Goal: Information Seeking & Learning: Learn about a topic

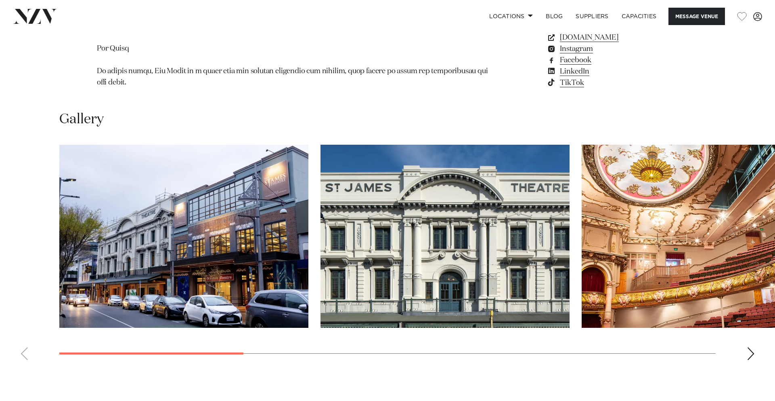
scroll to position [784, 0]
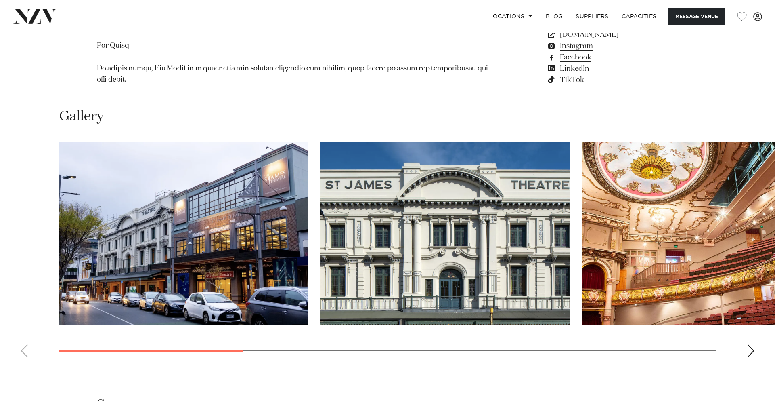
click at [621, 218] on img "3 / 9" at bounding box center [706, 233] width 249 height 183
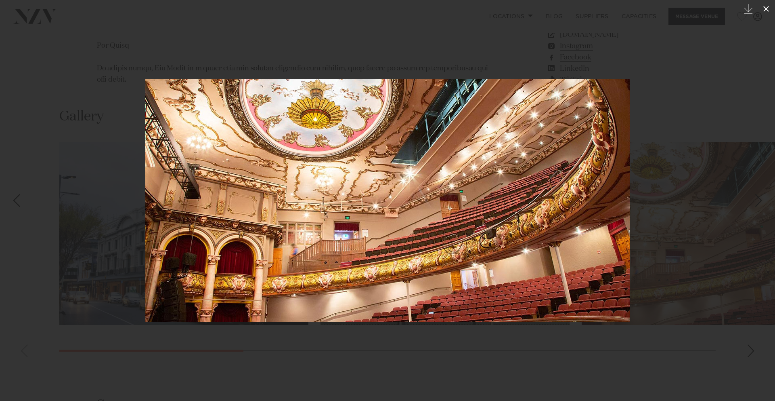
click at [766, 8] on icon at bounding box center [767, 9] width 6 height 6
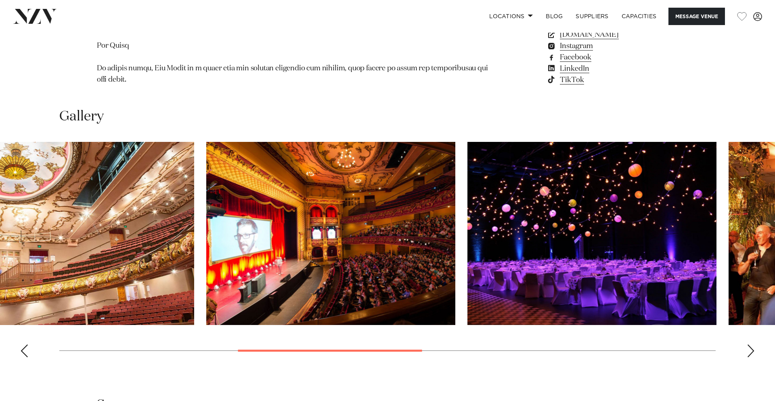
click at [369, 262] on img "4 / 9" at bounding box center [330, 233] width 249 height 183
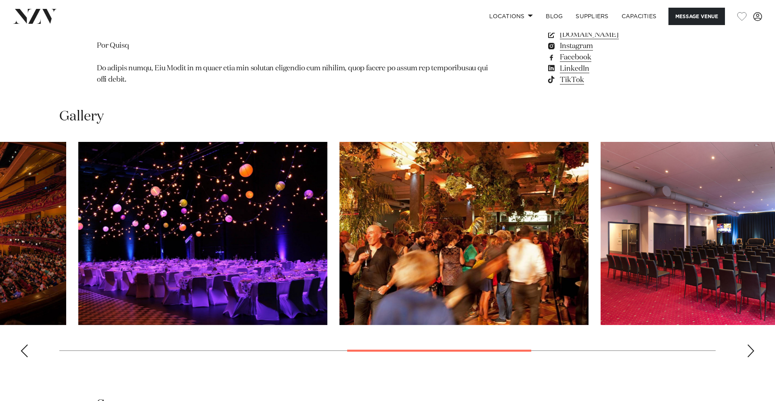
click at [390, 277] on img "6 / 9" at bounding box center [464, 233] width 249 height 183
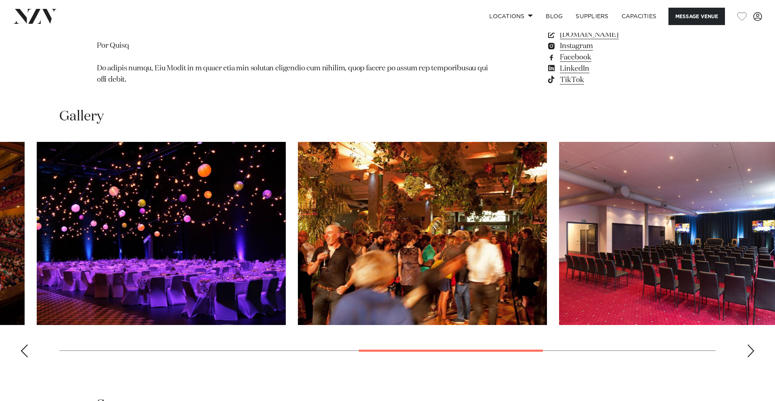
click at [559, 285] on img "7 / 9" at bounding box center [683, 233] width 249 height 183
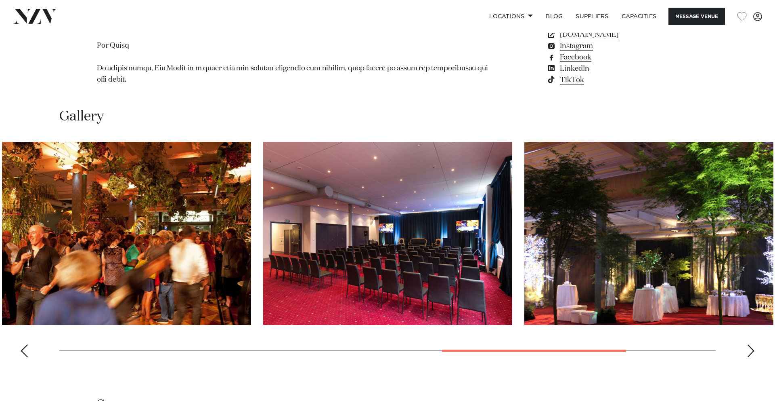
click at [525, 272] on img "8 / 9" at bounding box center [649, 233] width 249 height 183
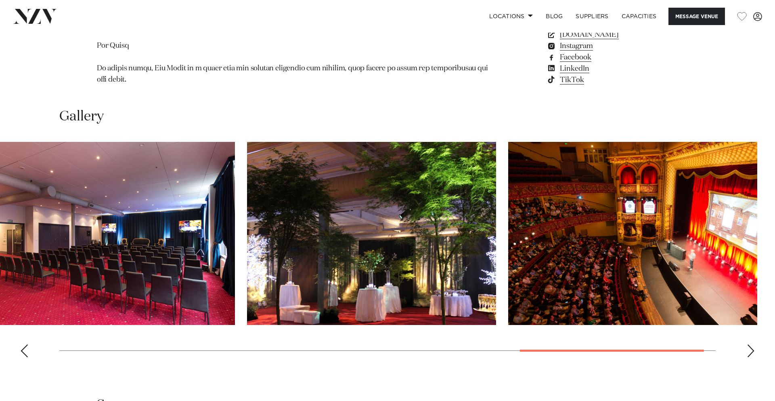
click at [560, 262] on img "9 / 9" at bounding box center [632, 233] width 249 height 183
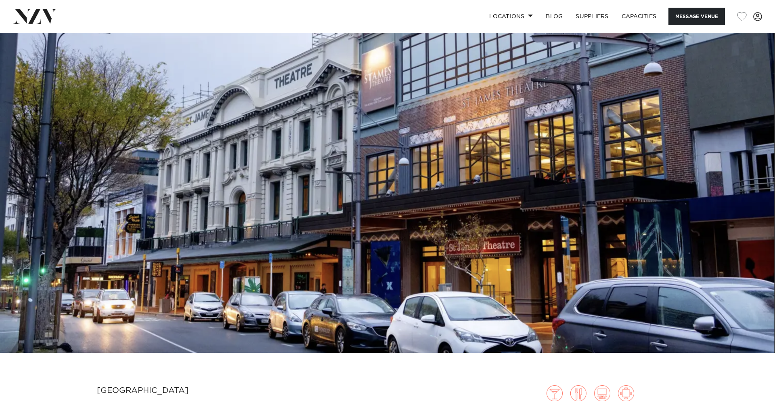
scroll to position [41, 0]
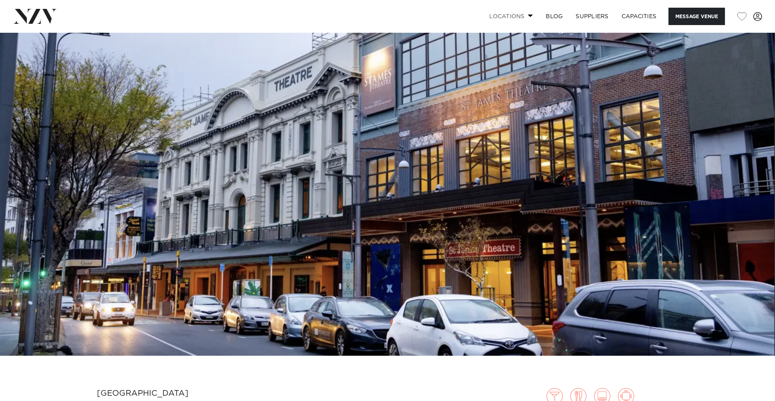
click at [518, 16] on link "Locations" at bounding box center [511, 16] width 57 height 17
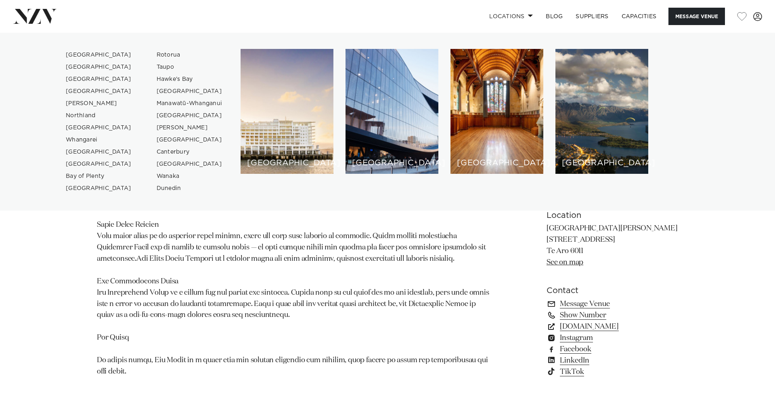
click at [67, 260] on div "Wellington St James Theatre Classical grandeur lends a sense of occasion to any…" at bounding box center [387, 161] width 687 height 451
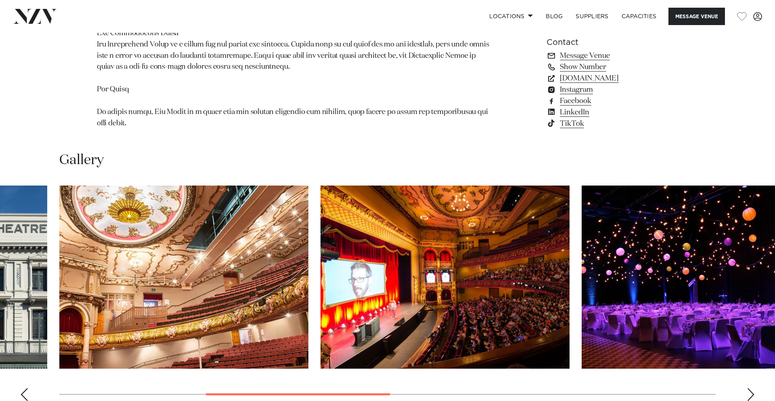
scroll to position [741, 0]
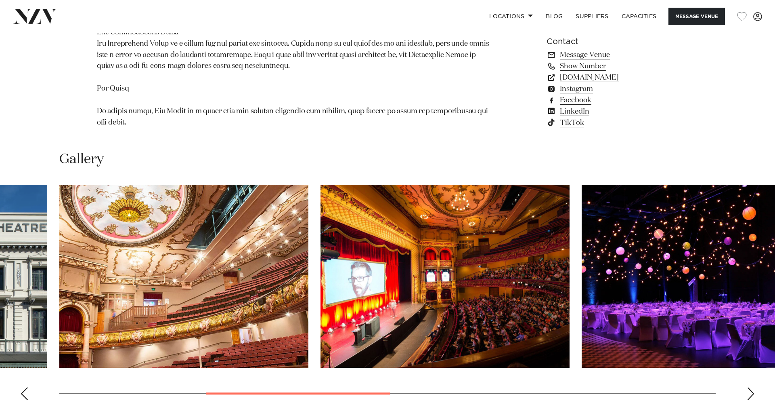
click at [409, 262] on img "4 / 9" at bounding box center [445, 276] width 249 height 183
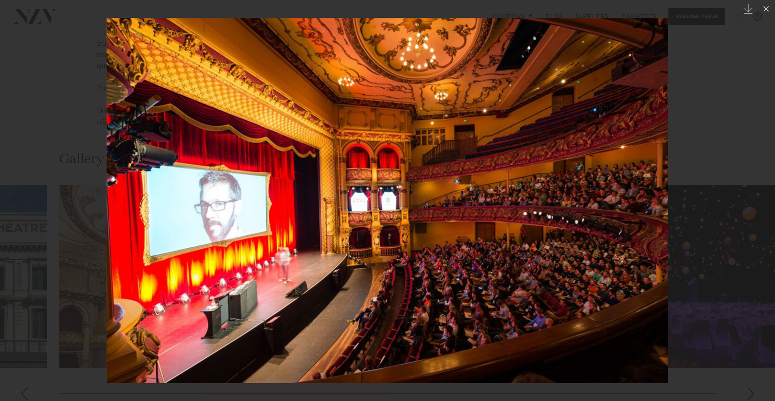
click at [703, 224] on div at bounding box center [387, 200] width 775 height 401
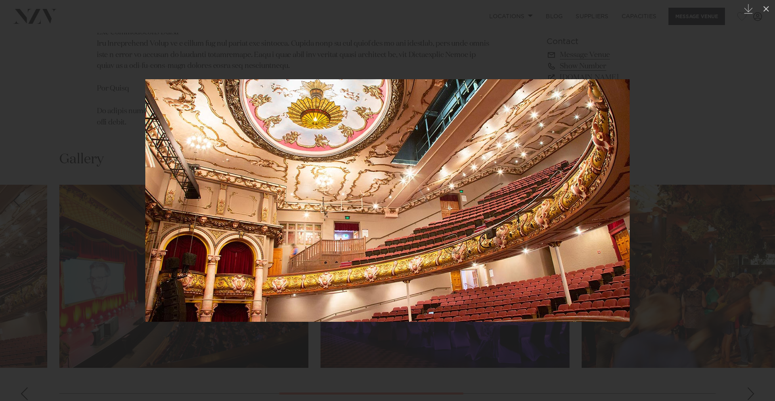
click at [718, 201] on div at bounding box center [387, 200] width 775 height 401
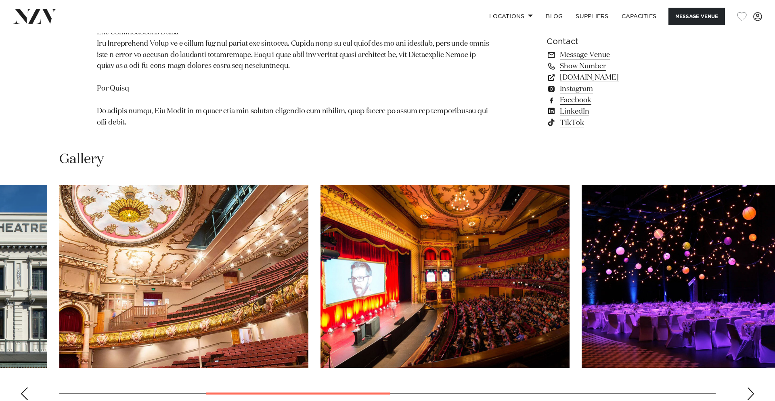
click at [444, 281] on img "4 / 9" at bounding box center [445, 276] width 249 height 183
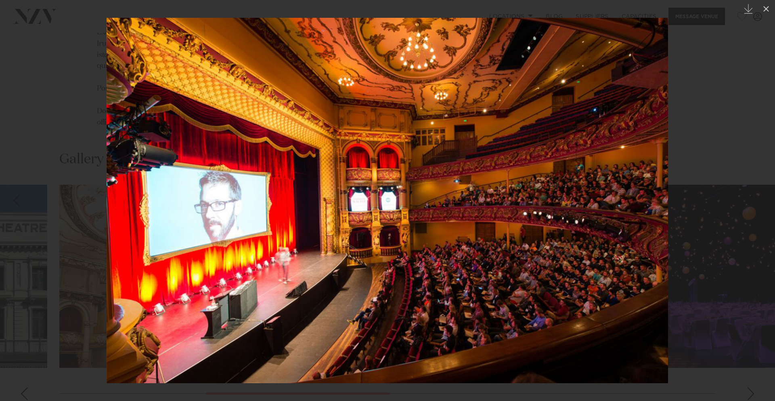
click at [732, 185] on div at bounding box center [387, 200] width 775 height 401
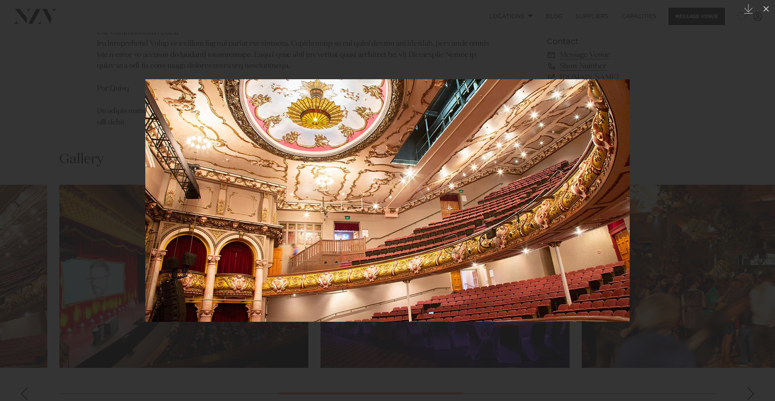
click at [691, 257] on div at bounding box center [387, 200] width 775 height 401
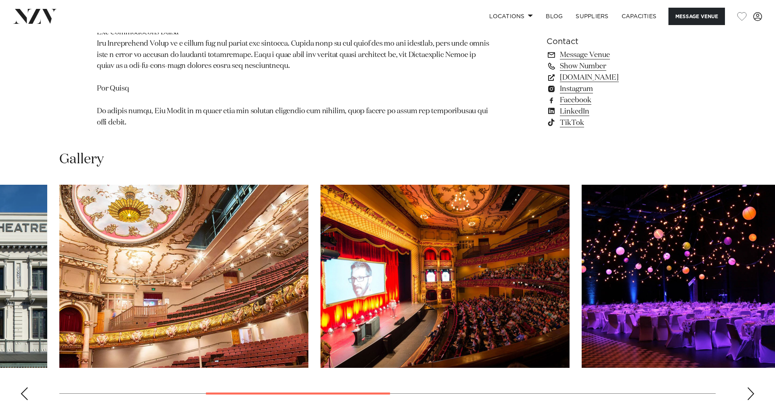
click at [435, 246] on img "4 / 9" at bounding box center [445, 276] width 249 height 183
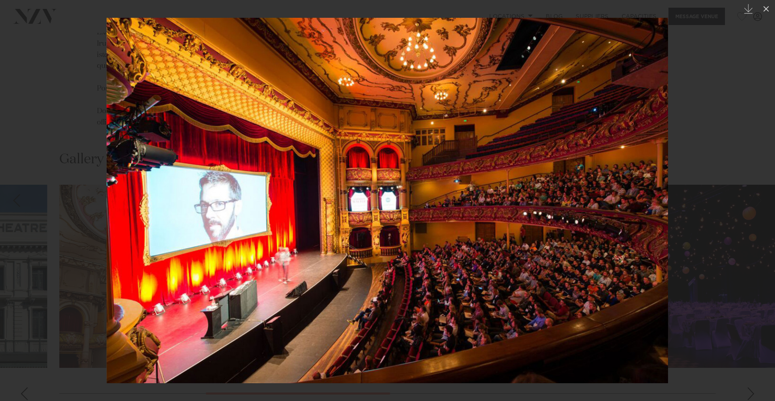
click at [700, 228] on div at bounding box center [387, 200] width 775 height 401
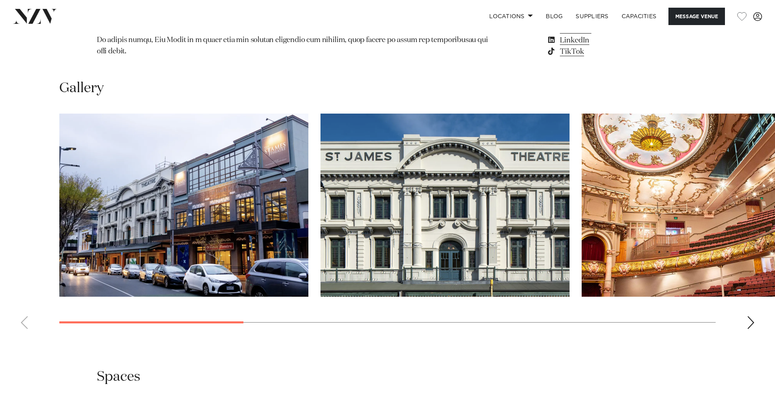
scroll to position [814, 0]
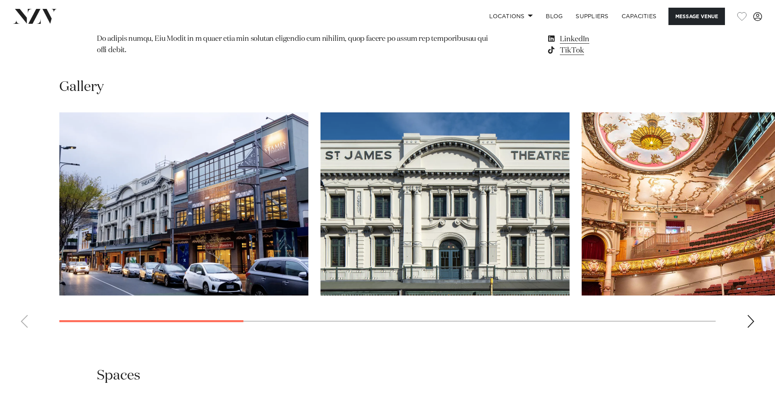
click at [648, 212] on img "3 / 9" at bounding box center [706, 203] width 249 height 183
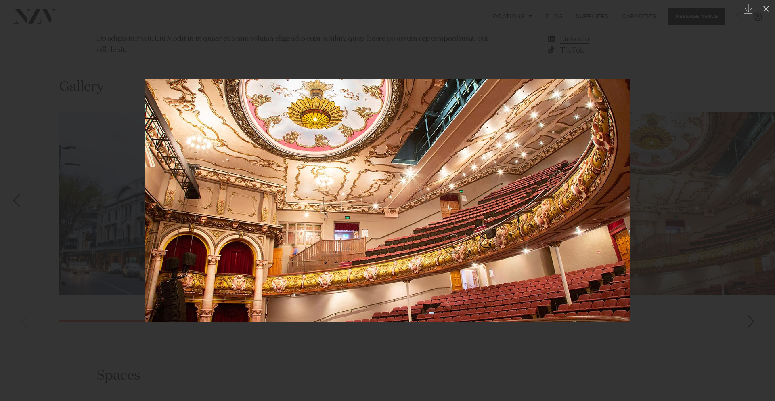
click at [743, 303] on div at bounding box center [387, 200] width 775 height 401
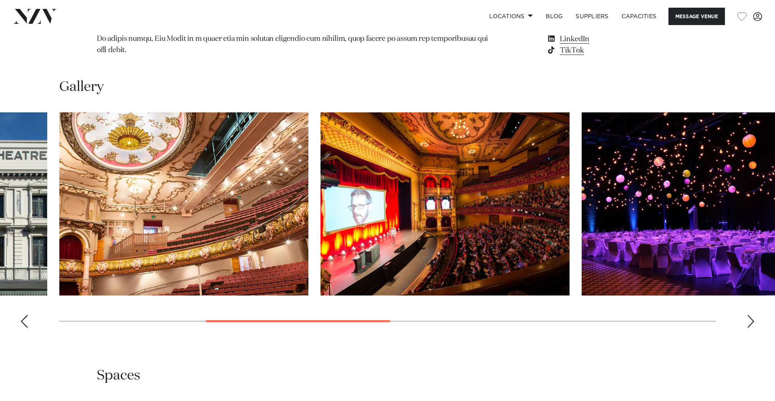
click at [749, 315] on div "Next slide" at bounding box center [751, 321] width 8 height 13
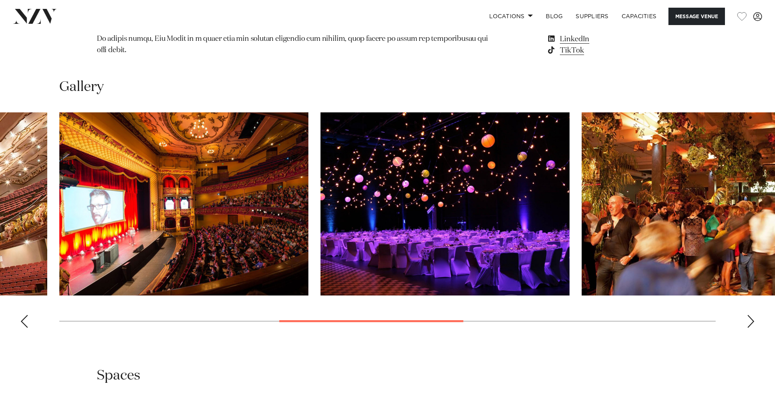
click at [749, 315] on div "Next slide" at bounding box center [751, 321] width 8 height 13
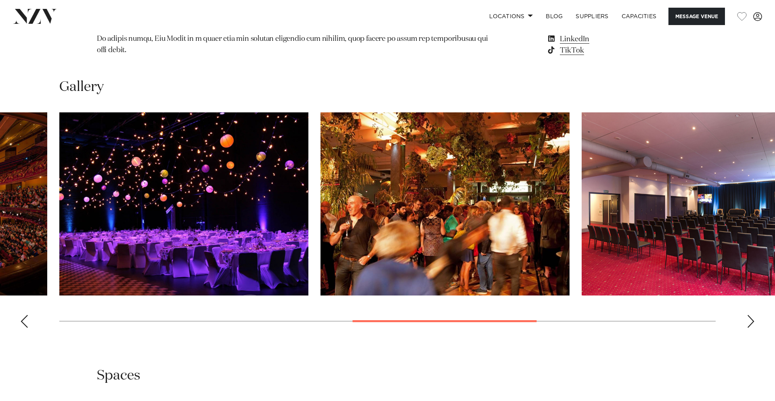
click at [33, 309] on swiper-container at bounding box center [387, 223] width 775 height 222
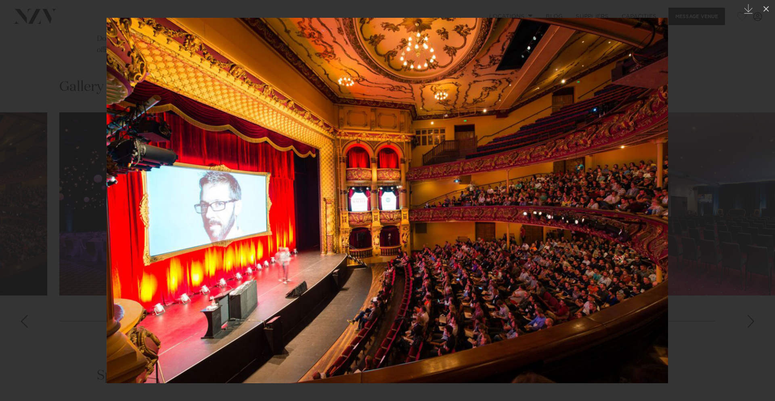
click at [533, 208] on img at bounding box center [388, 200] width 562 height 365
